Goal: Check status: Check status

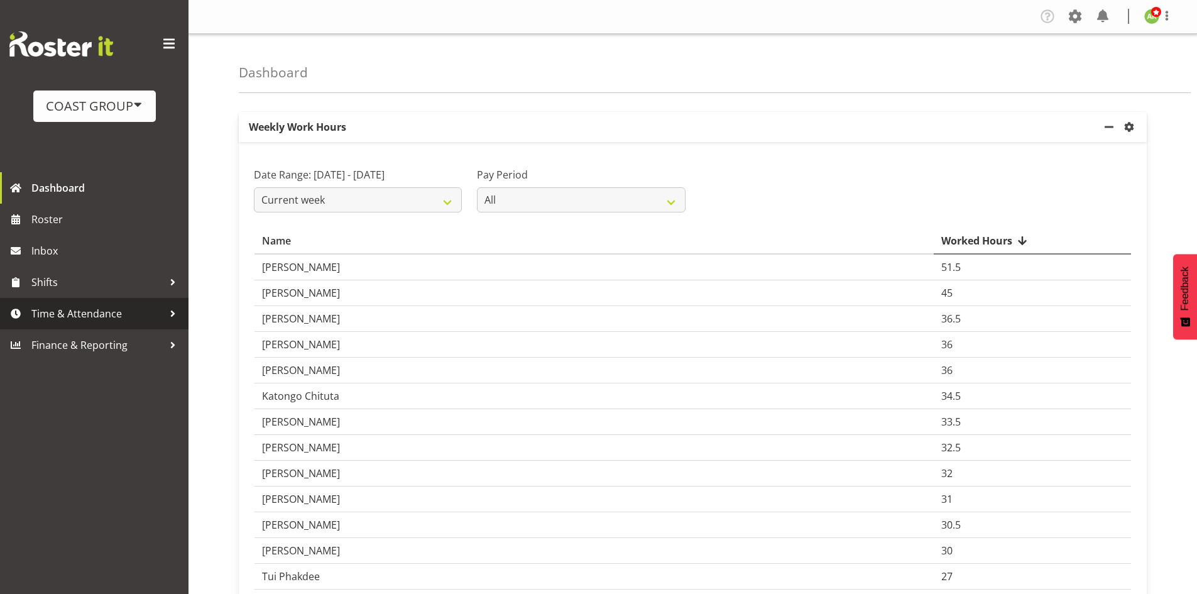
click at [96, 314] on span "Time & Attendance" at bounding box center [97, 313] width 132 height 19
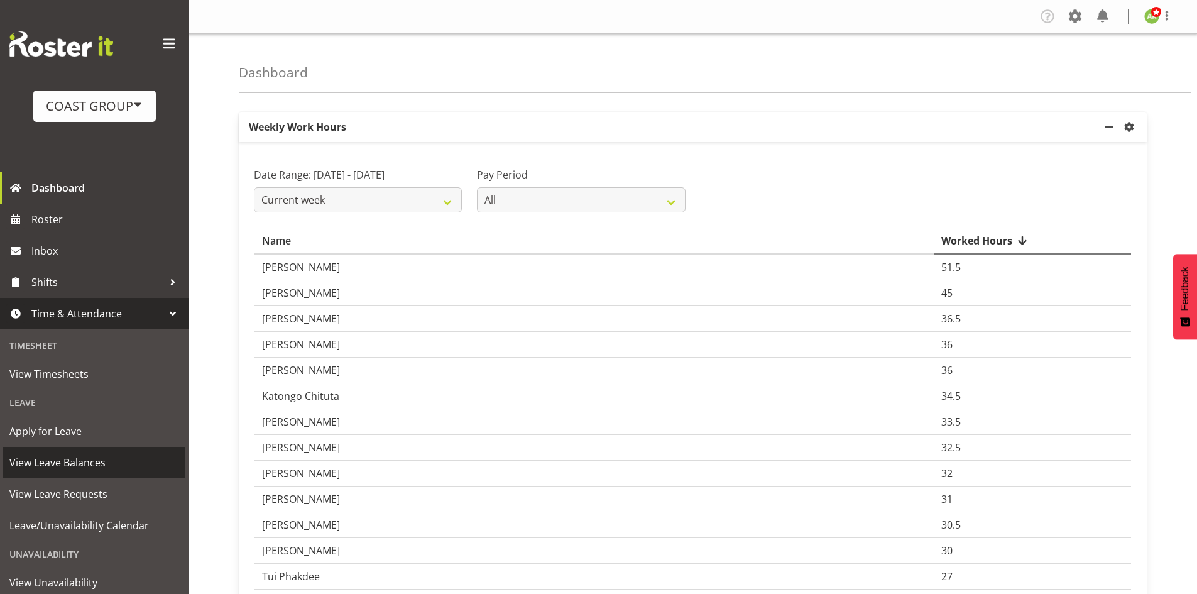
click at [85, 464] on span "View Leave Balances" at bounding box center [94, 462] width 170 height 19
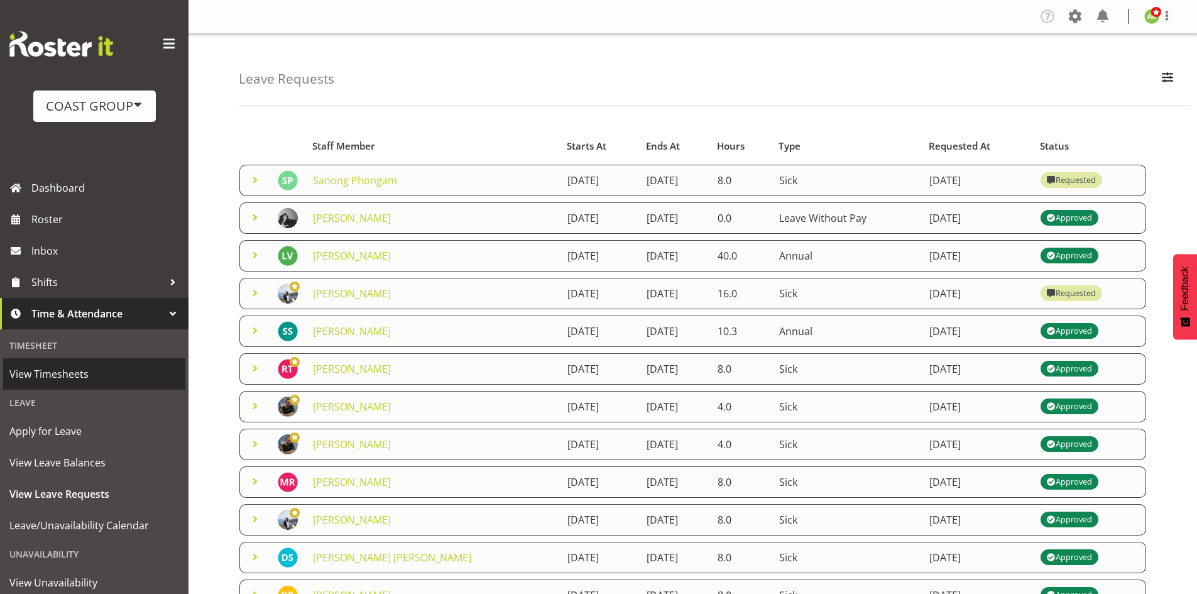
click at [75, 378] on span "View Timesheets" at bounding box center [94, 374] width 170 height 19
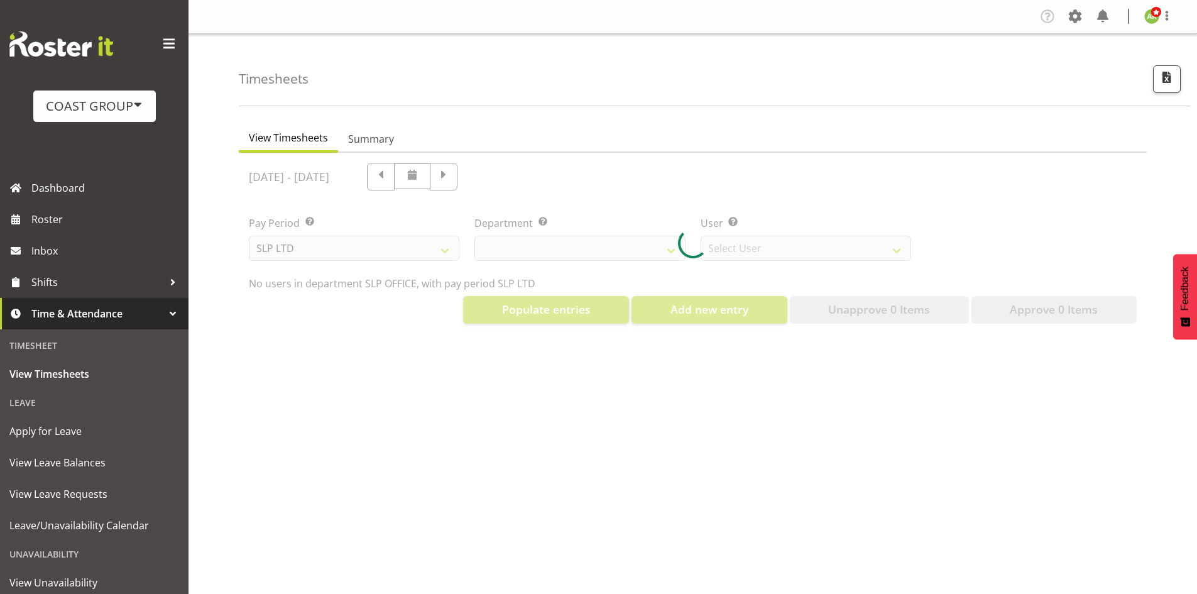
select select "25"
select select "7496"
